Goal: Task Accomplishment & Management: Use online tool/utility

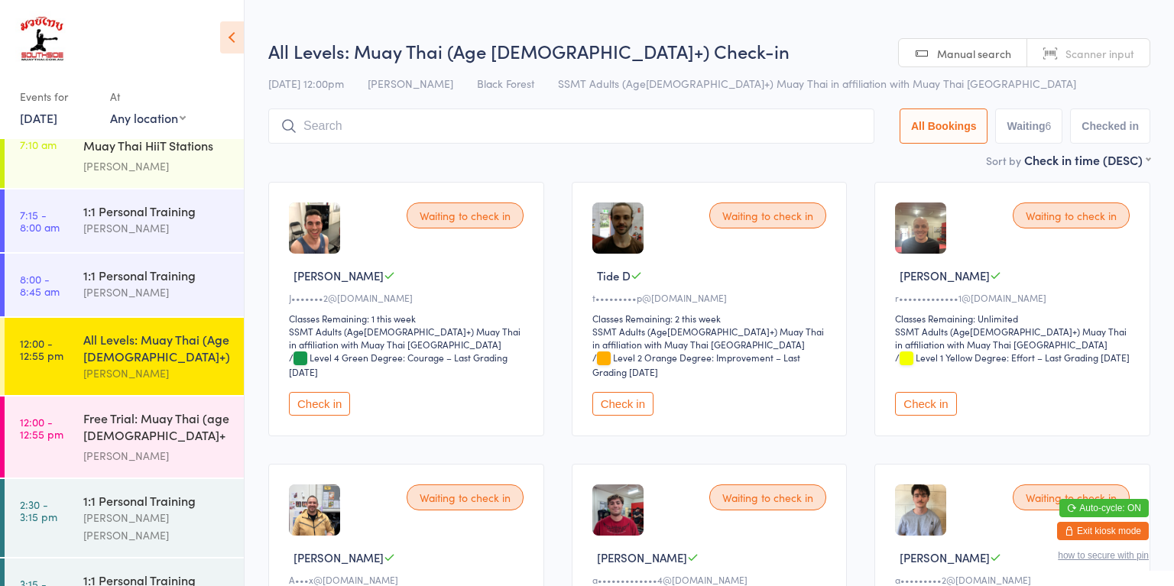
click at [199, 430] on div "Free Trial: Muay Thai (age [DEMOGRAPHIC_DATA]+ years)" at bounding box center [157, 428] width 148 height 37
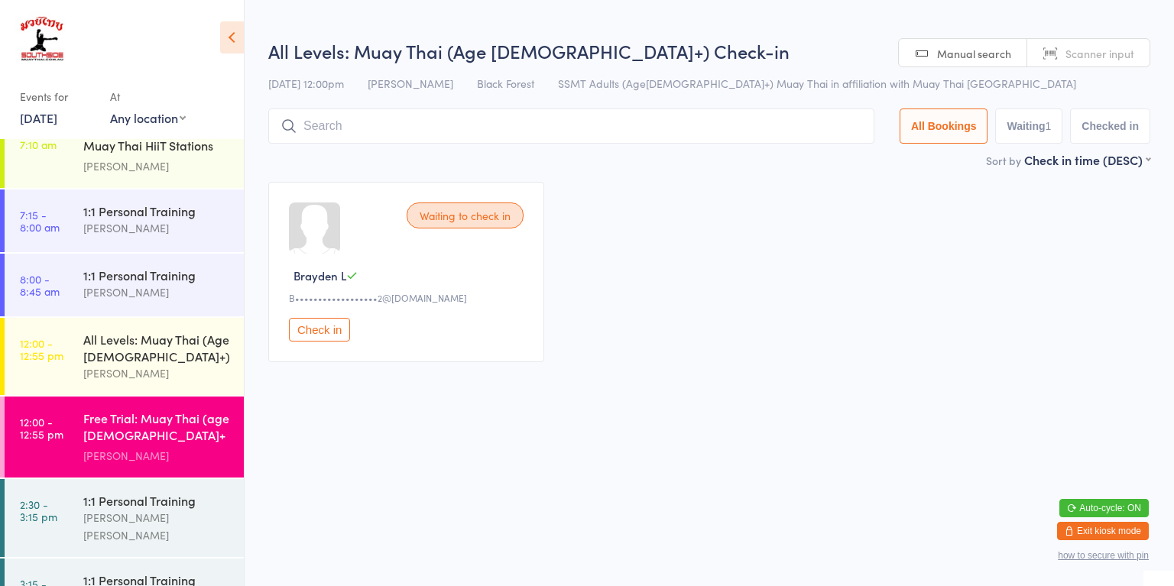
click at [183, 352] on div "All Levels: Muay Thai (Age [DEMOGRAPHIC_DATA]+)" at bounding box center [157, 348] width 148 height 34
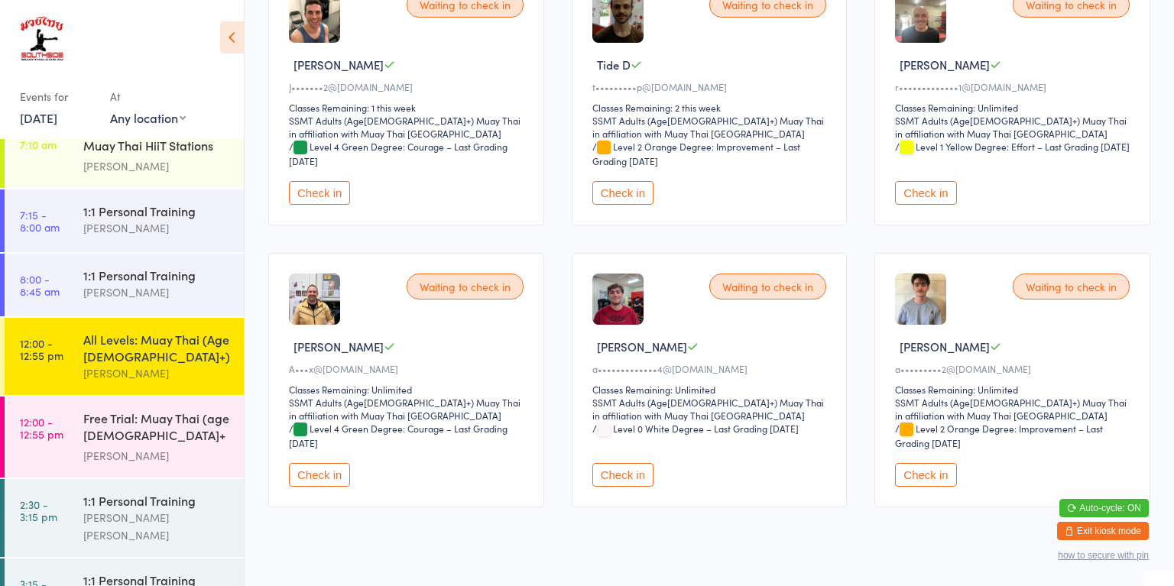
scroll to position [235, 0]
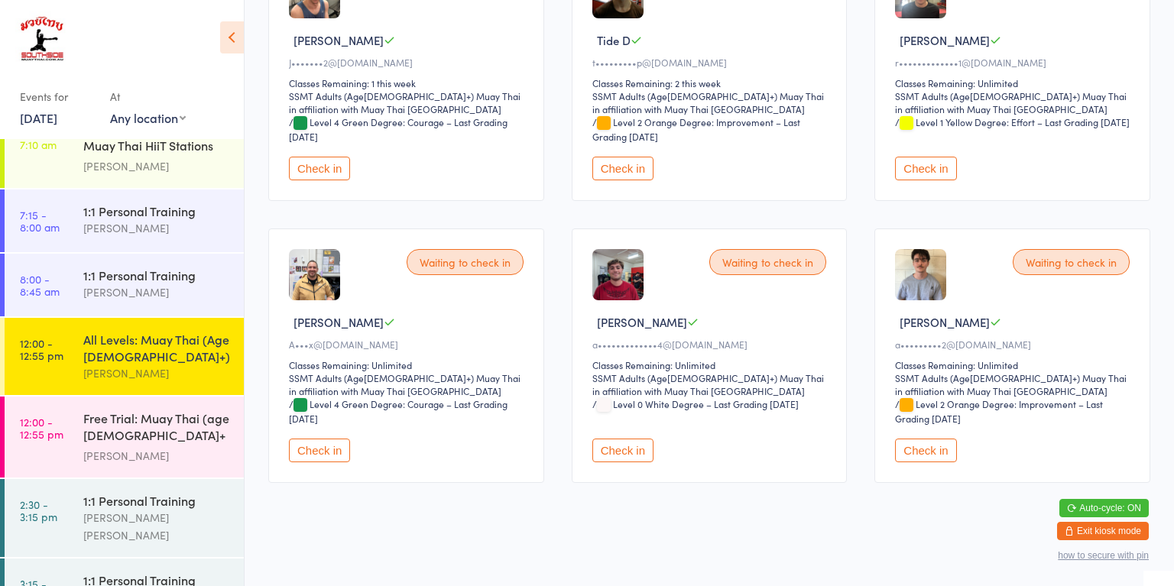
click at [185, 368] on div "[PERSON_NAME]" at bounding box center [157, 374] width 148 height 18
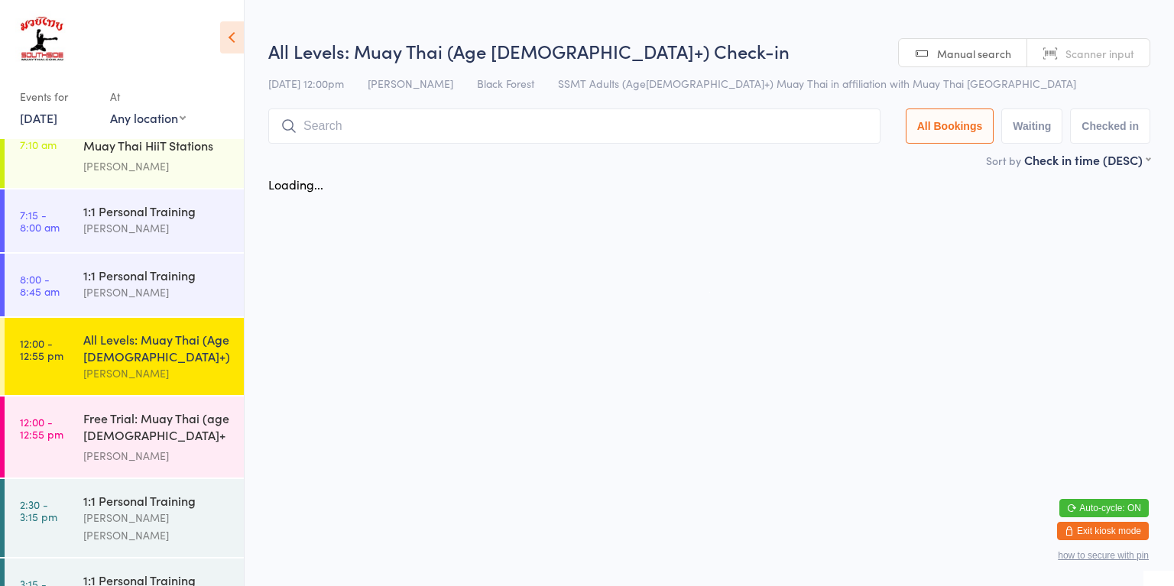
click at [159, 434] on div "Free Trial: Muay Thai (age [DEMOGRAPHIC_DATA]+ years)" at bounding box center [157, 428] width 148 height 37
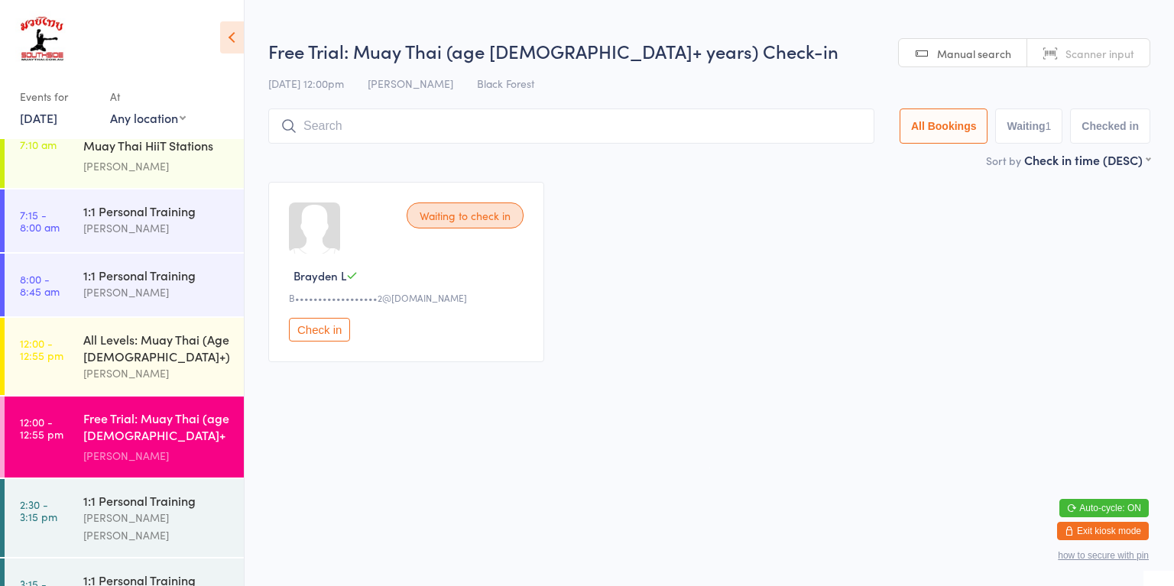
click at [202, 355] on div "All Levels: Muay Thai (Age [DEMOGRAPHIC_DATA]+)" at bounding box center [157, 348] width 148 height 34
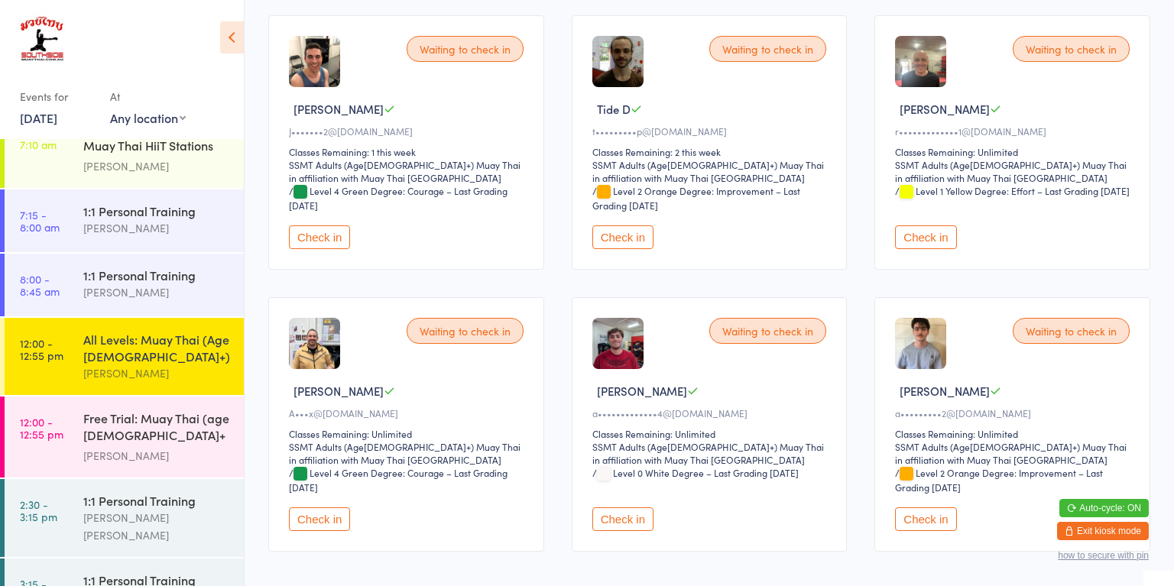
scroll to position [232, 0]
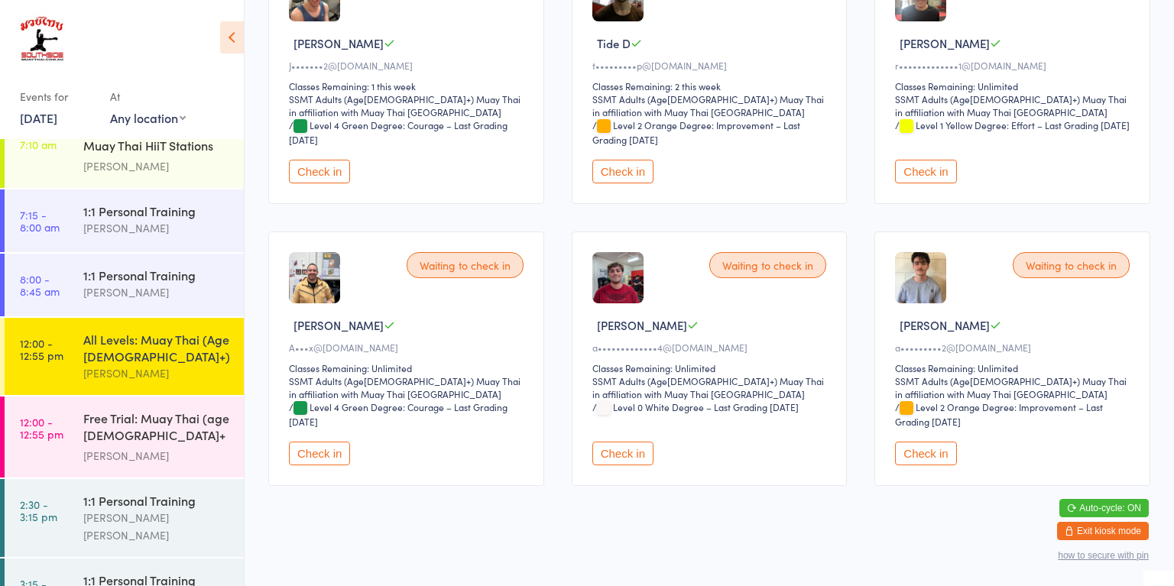
click at [916, 443] on button "Check in" at bounding box center [925, 454] width 61 height 24
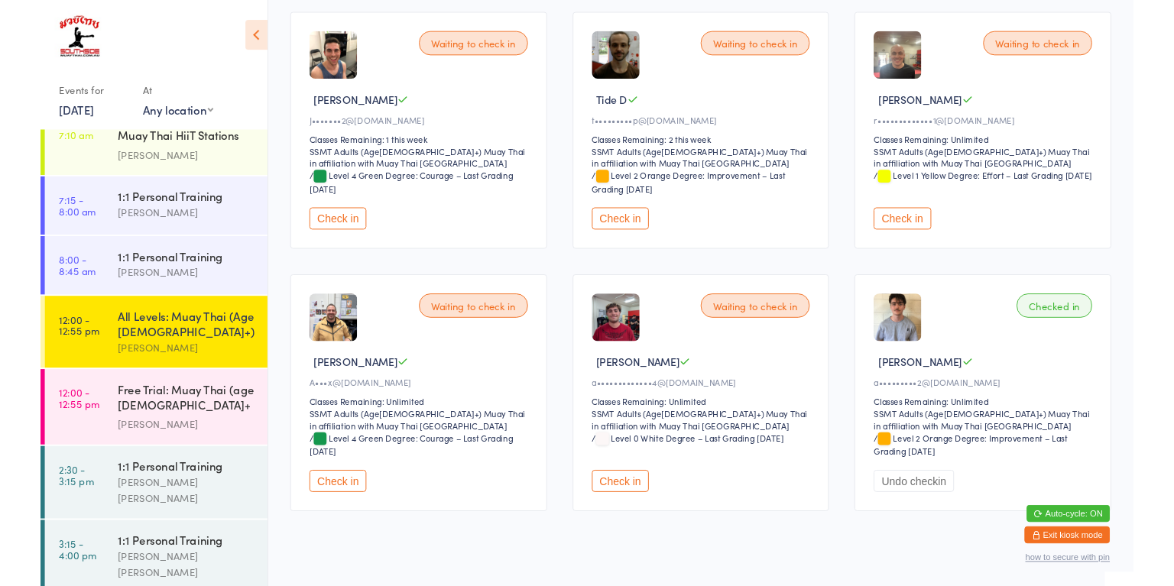
scroll to position [171, 0]
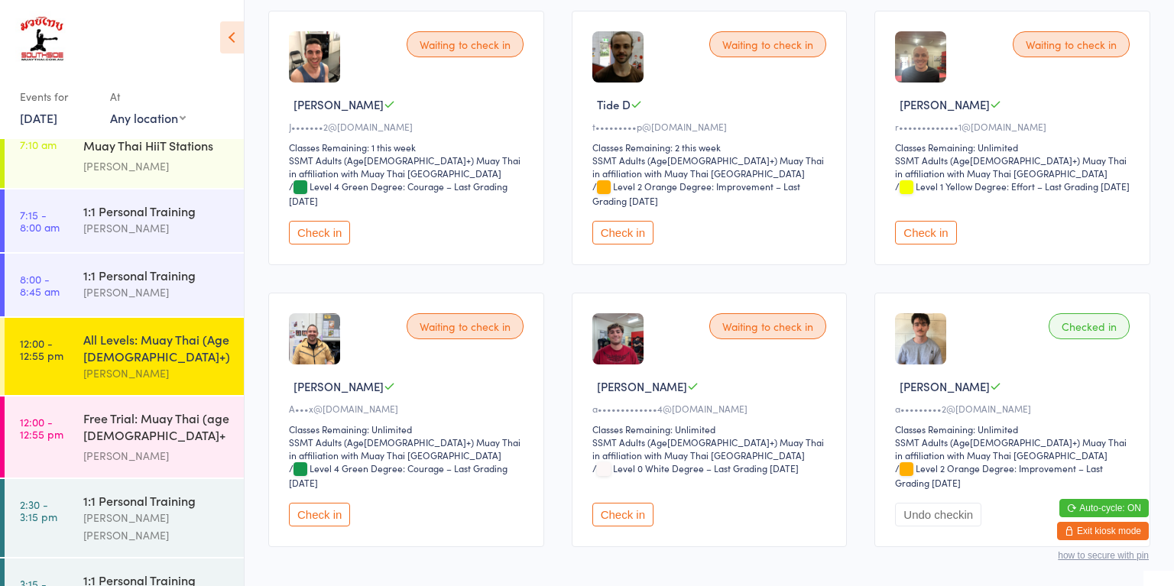
click at [624, 514] on button "Check in" at bounding box center [622, 515] width 61 height 24
click at [174, 447] on div "[PERSON_NAME]" at bounding box center [157, 456] width 148 height 18
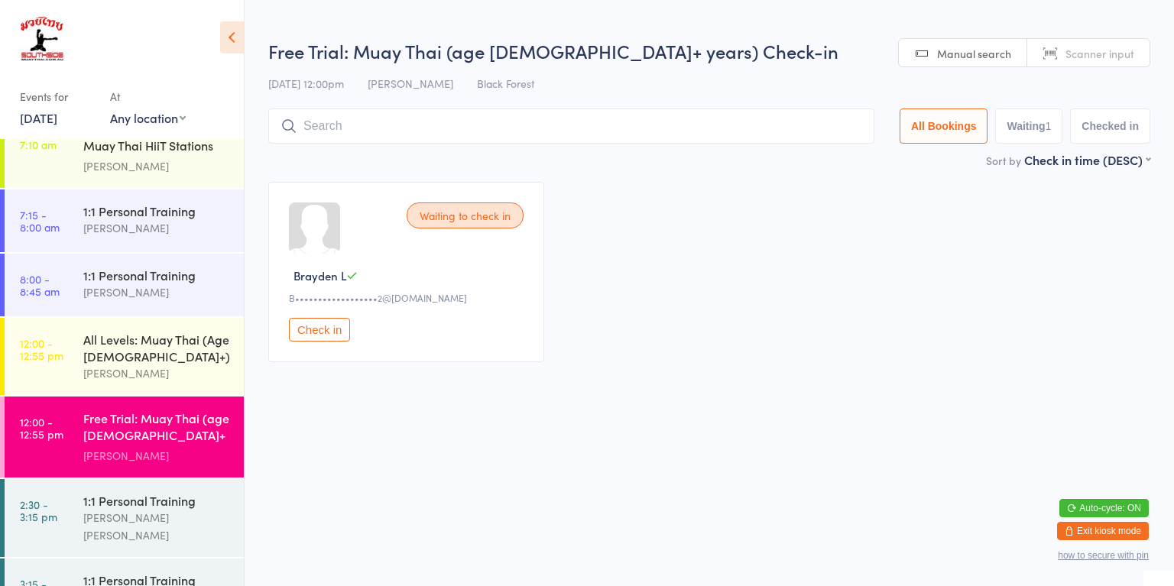
click at [333, 332] on button "Check in" at bounding box center [319, 330] width 61 height 24
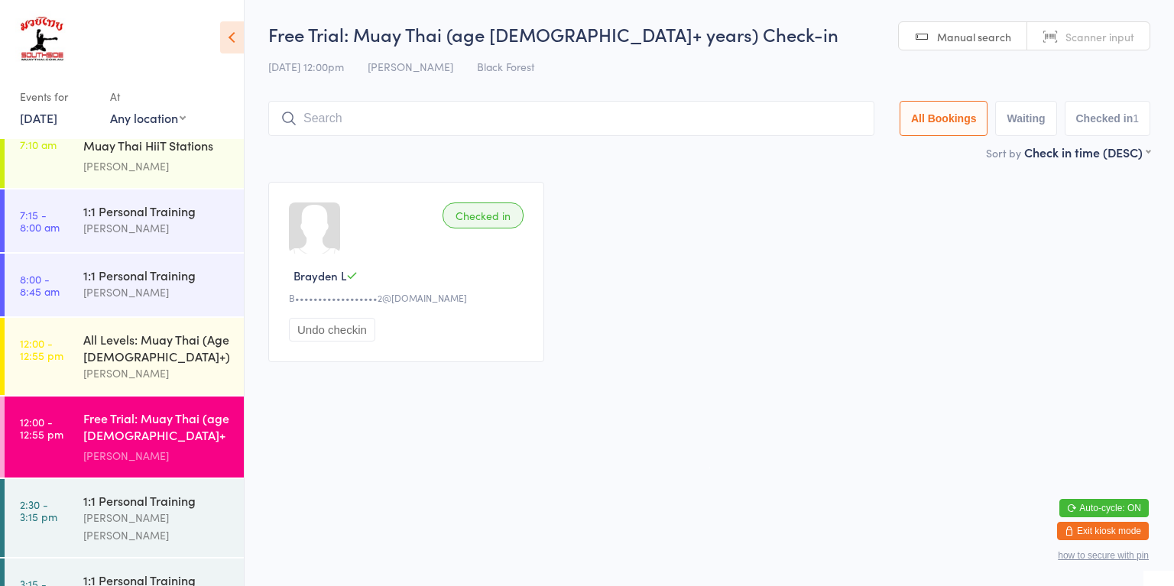
click at [679, 433] on html "You have now entered Kiosk Mode. Members will be able to check themselves in us…" at bounding box center [587, 293] width 1174 height 586
click at [143, 347] on div "All Levels: Muay Thai (Age [DEMOGRAPHIC_DATA]+)" at bounding box center [157, 348] width 148 height 34
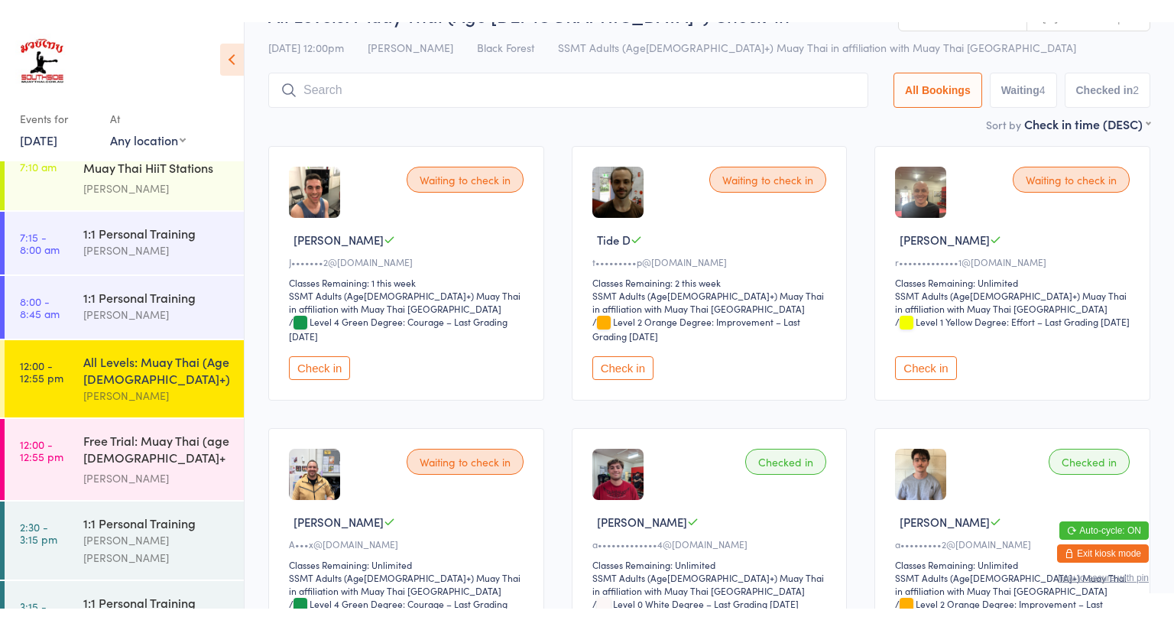
scroll to position [137, 0]
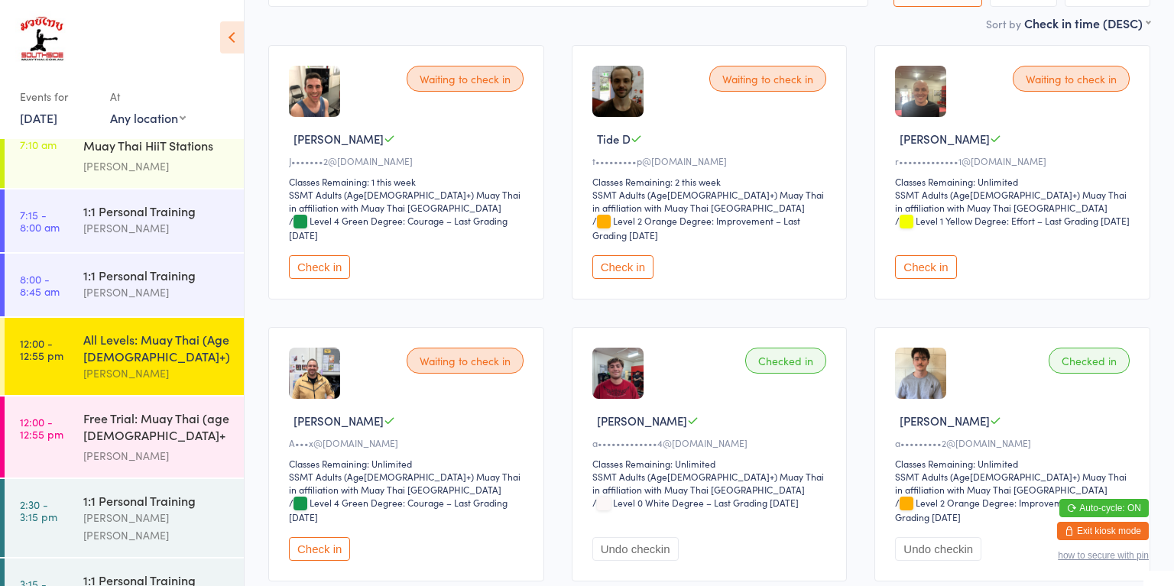
click at [918, 266] on button "Check in" at bounding box center [925, 267] width 61 height 24
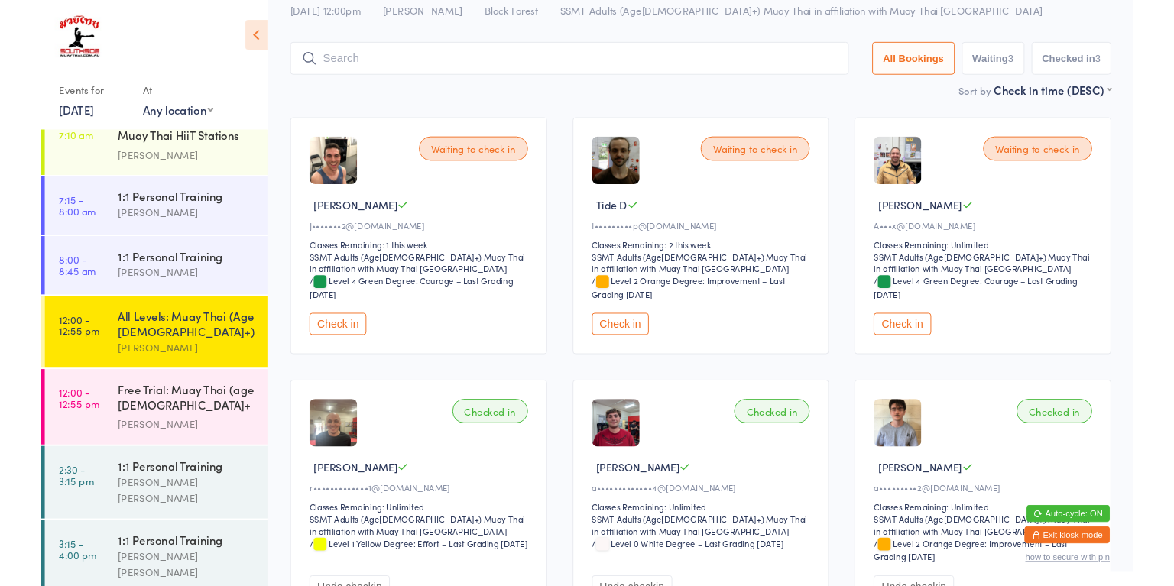
scroll to position [0, 0]
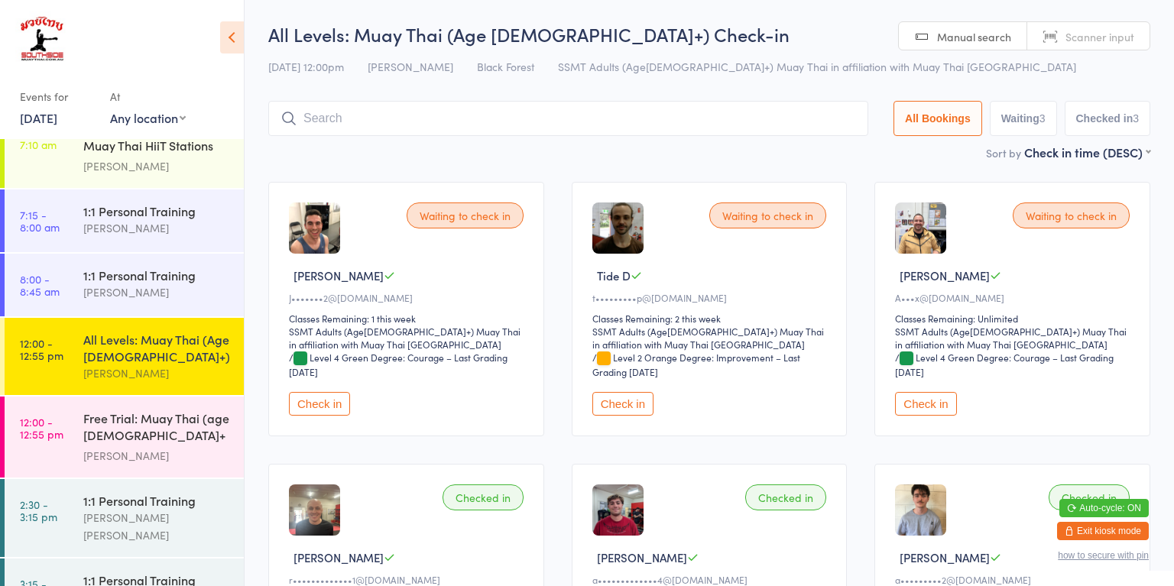
click at [212, 352] on div "All Levels: Muay Thai (Age [DEMOGRAPHIC_DATA]+)" at bounding box center [157, 348] width 148 height 34
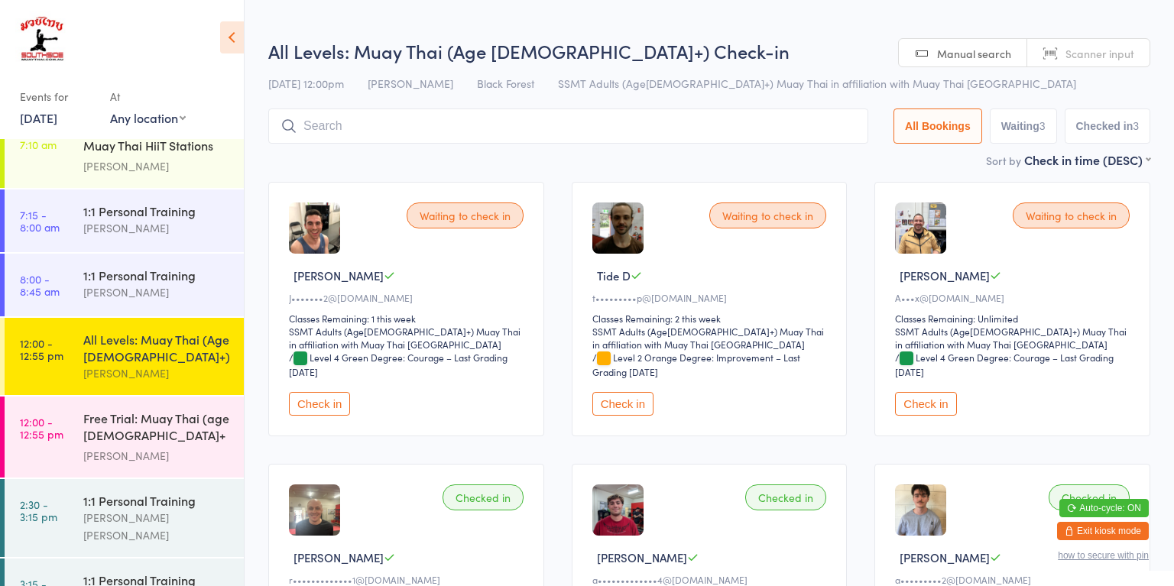
click at [174, 422] on div "Free Trial: Muay Thai (age [DEMOGRAPHIC_DATA]+ years)" at bounding box center [157, 428] width 148 height 37
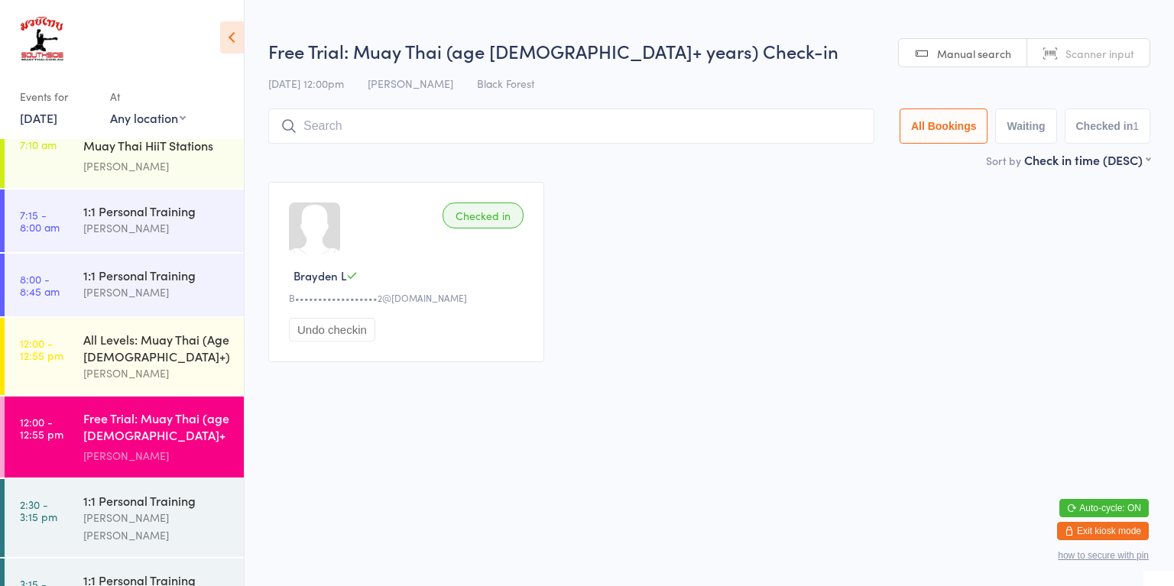
click at [180, 343] on div "All Levels: Muay Thai (Age [DEMOGRAPHIC_DATA]+)" at bounding box center [157, 348] width 148 height 34
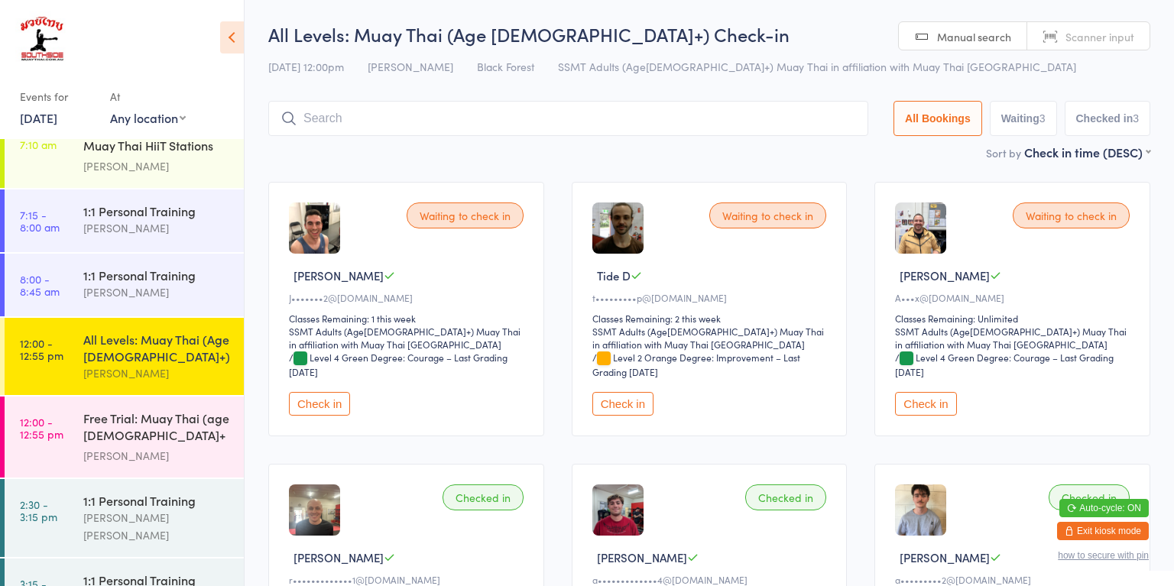
click at [184, 331] on div "All Levels: Muay Thai (Age [DEMOGRAPHIC_DATA]+)" at bounding box center [157, 348] width 148 height 34
click at [342, 410] on button "Check in" at bounding box center [319, 404] width 61 height 24
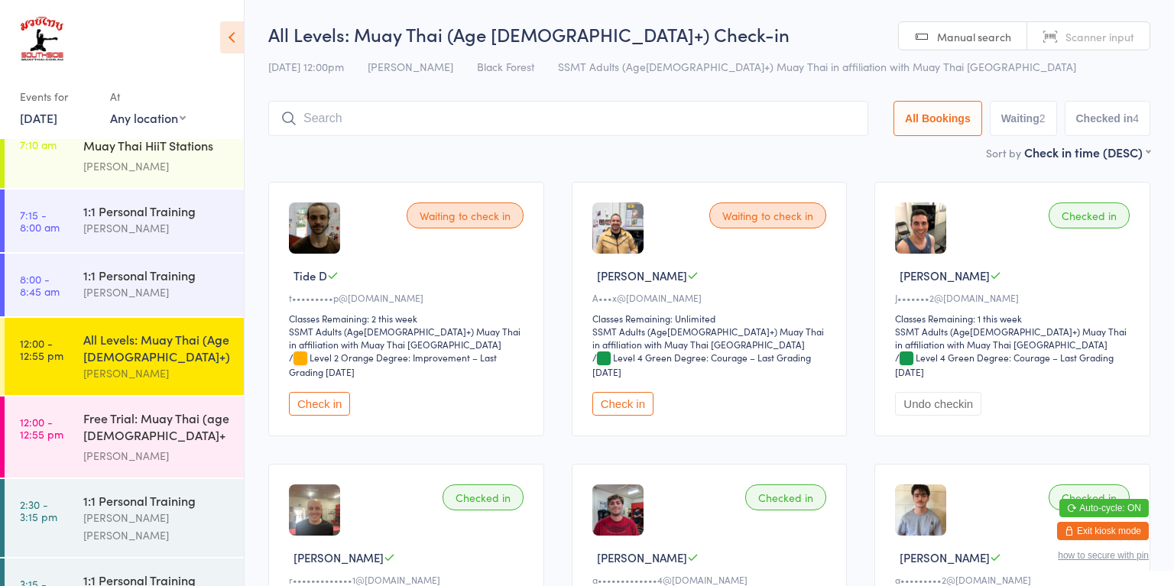
click at [641, 404] on button "Check in" at bounding box center [622, 404] width 61 height 24
click at [332, 410] on button "Check in" at bounding box center [319, 404] width 61 height 24
